Goal: Task Accomplishment & Management: Manage account settings

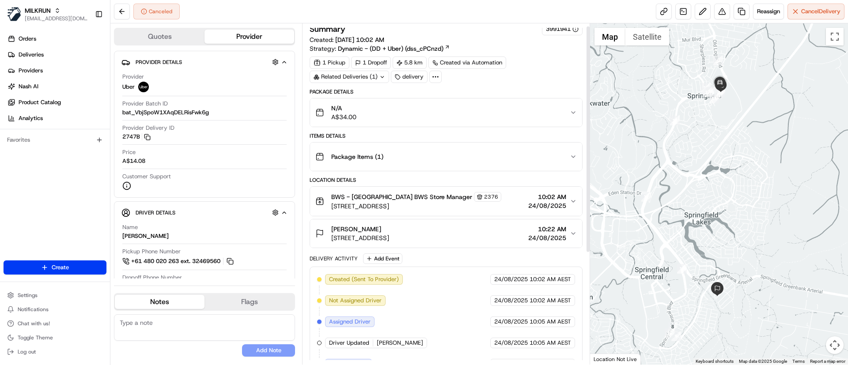
scroll to position [4, 0]
click at [26, 14] on span "MILKRUN" at bounding box center [38, 10] width 26 height 9
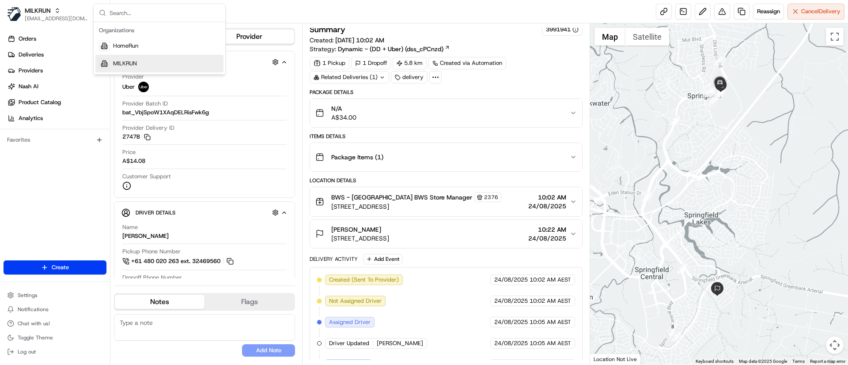
click at [119, 67] on span "MILKRUN" at bounding box center [125, 64] width 24 height 8
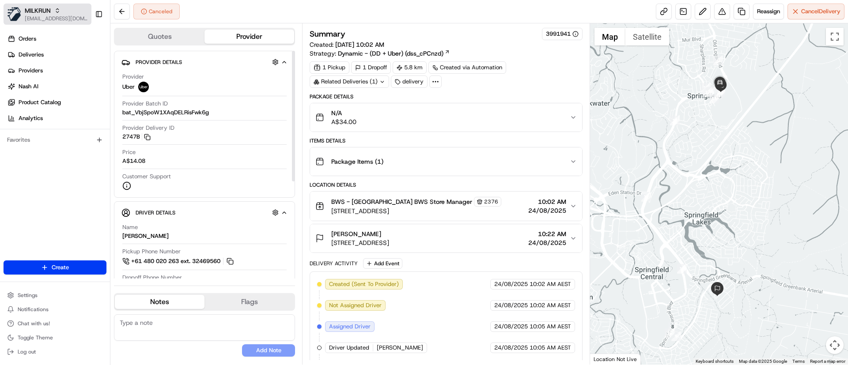
click at [45, 11] on span "MILKRUN" at bounding box center [38, 10] width 26 height 9
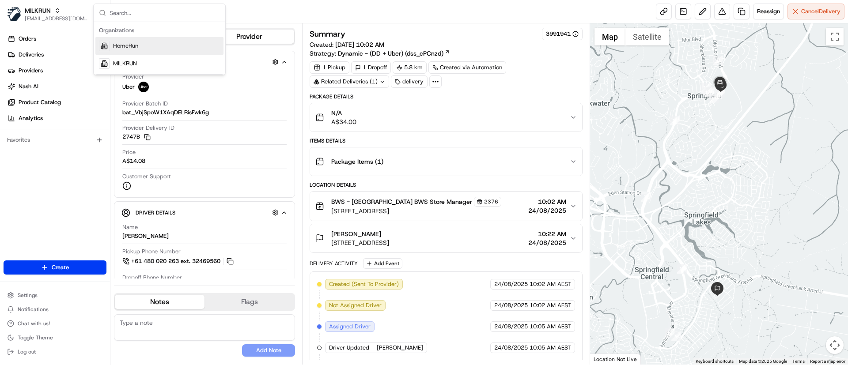
click at [121, 47] on span "HomeRun" at bounding box center [125, 46] width 25 height 8
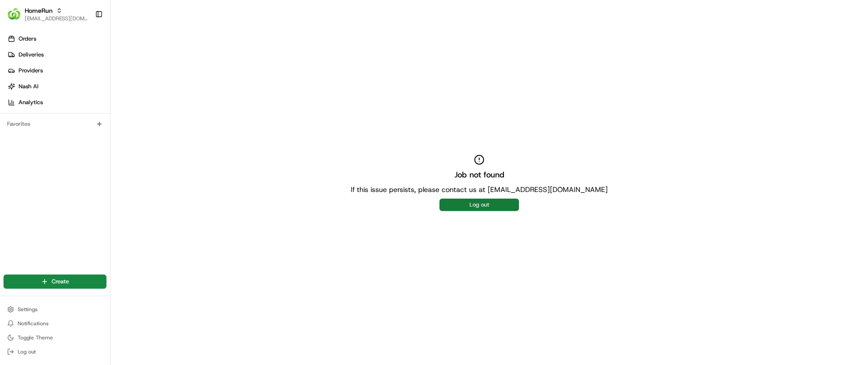
click at [495, 206] on button "Log out" at bounding box center [478, 205] width 79 height 12
